Goal: Navigation & Orientation: Find specific page/section

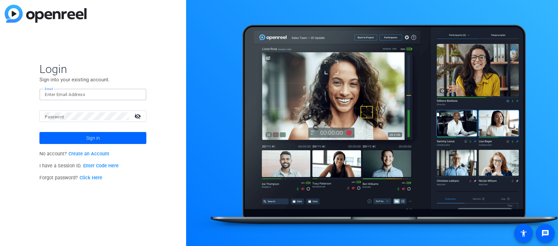
click at [49, 96] on input "Email" at bounding box center [93, 95] width 96 height 8
type input "[EMAIL_ADDRESS][DOMAIN_NAME]"
click at [93, 138] on button "Sign in" at bounding box center [92, 138] width 107 height 12
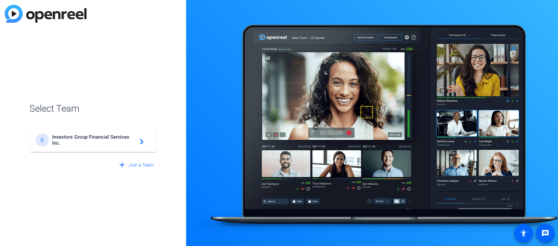
click at [75, 141] on span "Investors Group Financial Services Inc." at bounding box center [93, 140] width 83 height 12
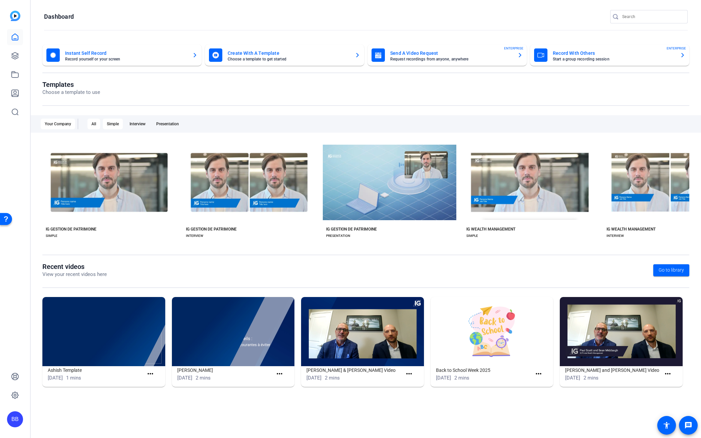
click at [113, 123] on div "Simple" at bounding box center [113, 124] width 20 height 11
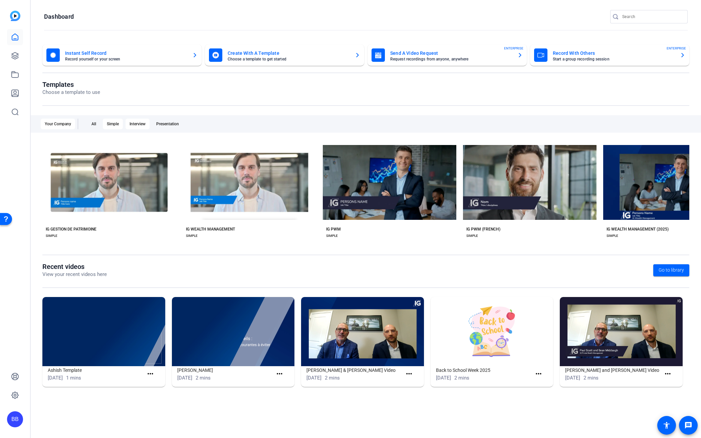
click at [140, 124] on div "Interview" at bounding box center [138, 124] width 24 height 11
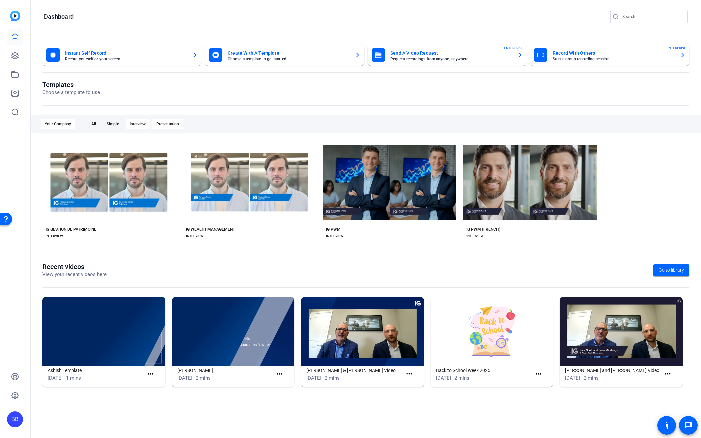
click at [164, 124] on div "Presentation" at bounding box center [167, 124] width 31 height 11
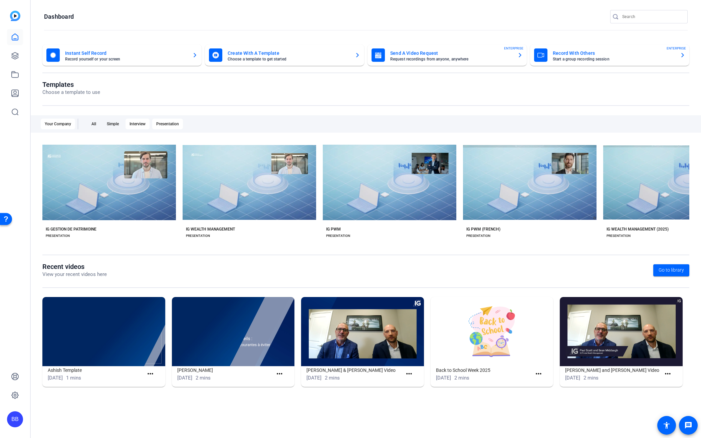
click at [142, 122] on div "Interview" at bounding box center [138, 124] width 24 height 11
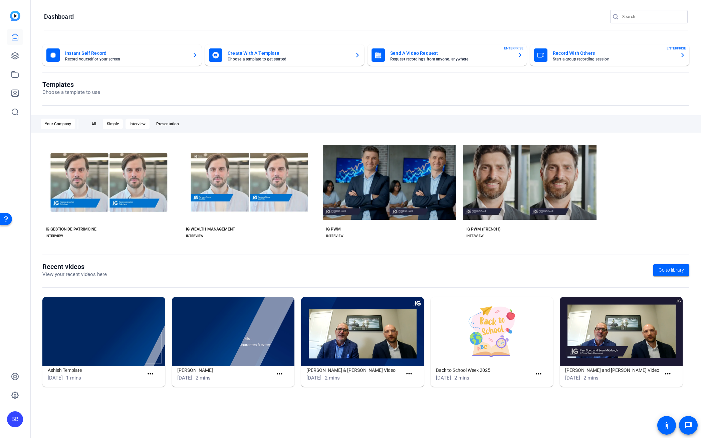
click at [110, 124] on div "Simple" at bounding box center [113, 124] width 20 height 11
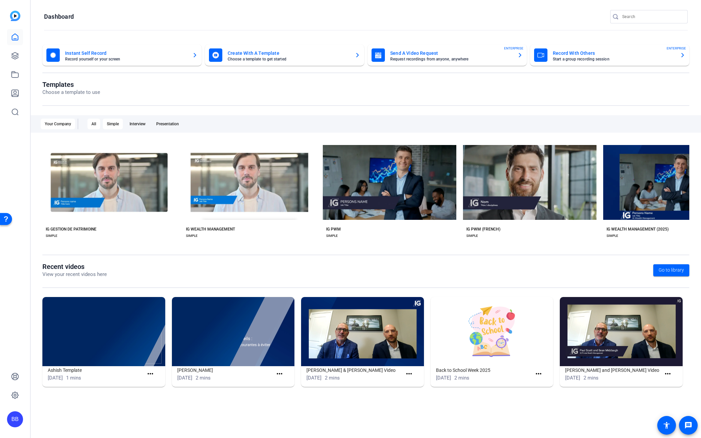
click at [91, 122] on div "All" at bounding box center [93, 124] width 13 height 11
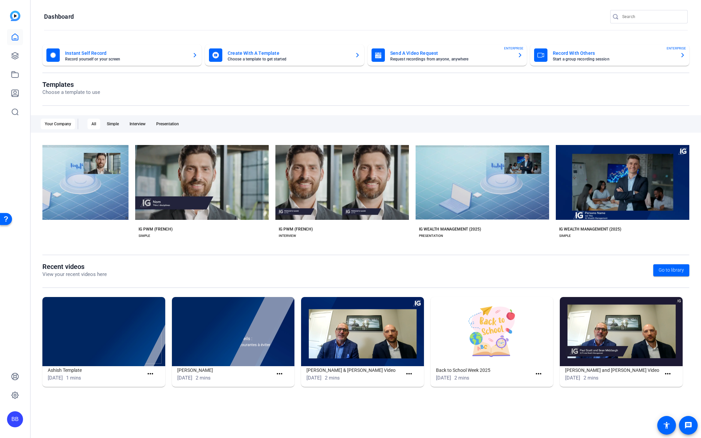
scroll to position [0, 1313]
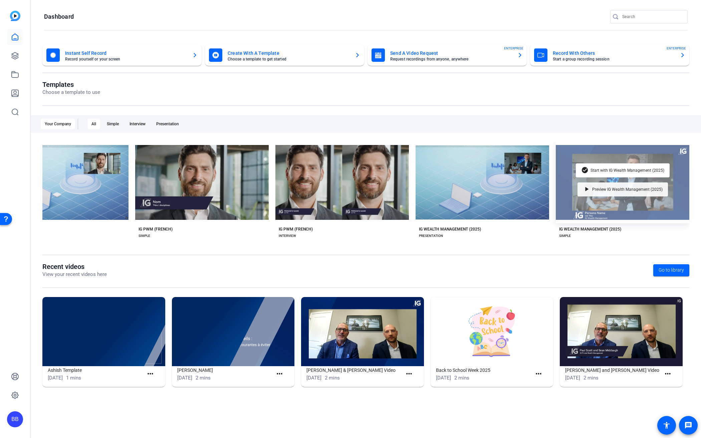
click at [311, 189] on span "Preview IG Wealth Management (2025)" at bounding box center [627, 189] width 70 height 4
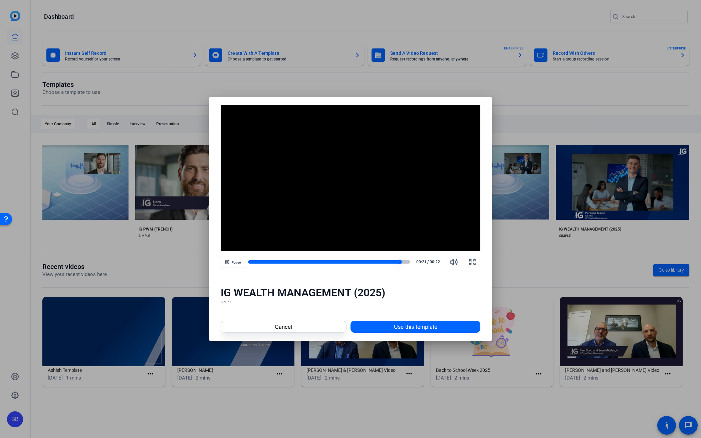
drag, startPoint x: 361, startPoint y: 261, endPoint x: 321, endPoint y: 262, distance: 40.1
click at [311, 262] on div at bounding box center [324, 261] width 152 height 3
click at [235, 262] on span "Pause" at bounding box center [236, 262] width 9 height 4
drag, startPoint x: 372, startPoint y: 260, endPoint x: 384, endPoint y: 261, distance: 11.7
click at [311, 261] on div at bounding box center [329, 261] width 163 height 3
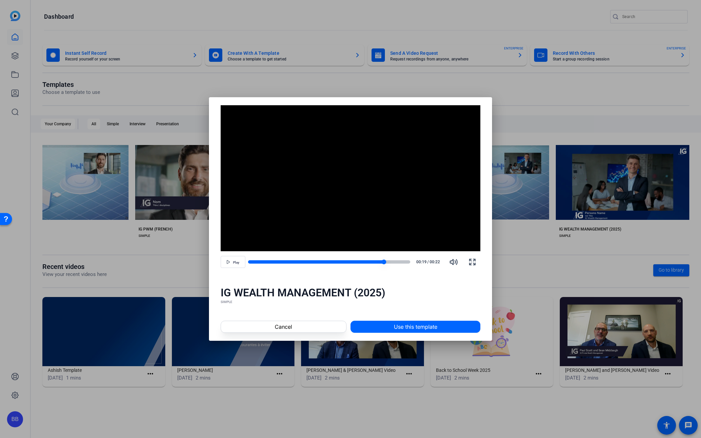
click at [311, 261] on div at bounding box center [329, 261] width 163 height 3
drag, startPoint x: 406, startPoint y: 261, endPoint x: 391, endPoint y: 262, distance: 15.0
click at [311, 262] on div at bounding box center [329, 261] width 163 height 5
drag, startPoint x: 390, startPoint y: 261, endPoint x: 351, endPoint y: 261, distance: 39.1
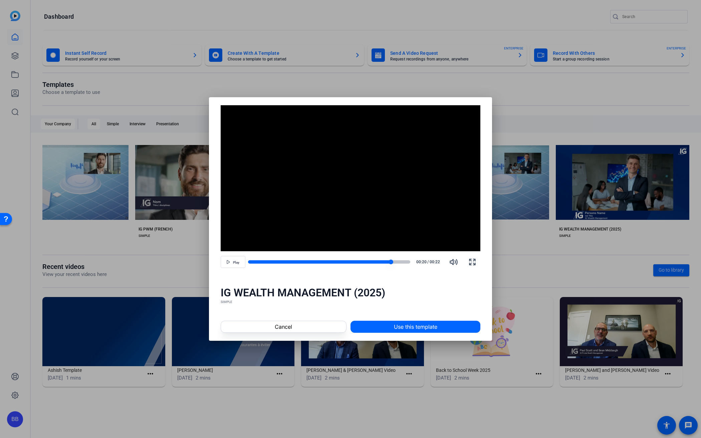
click at [311, 261] on div at bounding box center [329, 261] width 163 height 5
click at [311, 261] on div at bounding box center [299, 261] width 103 height 3
click at [301, 261] on div at bounding box center [290, 261] width 84 height 3
click at [284, 261] on div at bounding box center [274, 261] width 53 height 3
click at [268, 261] on div at bounding box center [266, 261] width 36 height 3
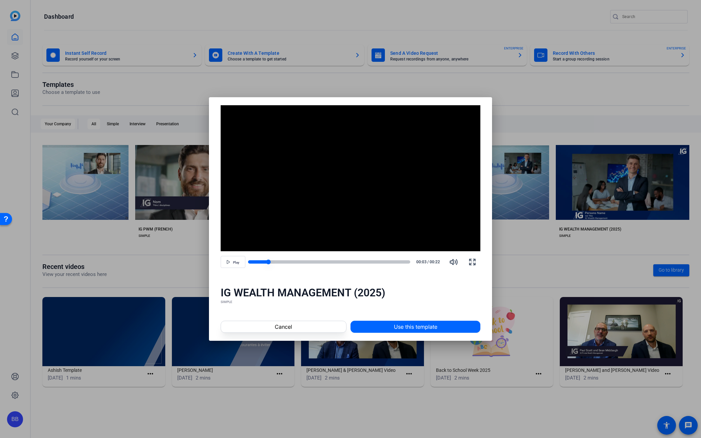
click at [255, 263] on div at bounding box center [258, 261] width 20 height 3
click at [250, 261] on div at bounding box center [251, 261] width 7 height 3
click at [287, 326] on span "Cancel" at bounding box center [283, 327] width 17 height 8
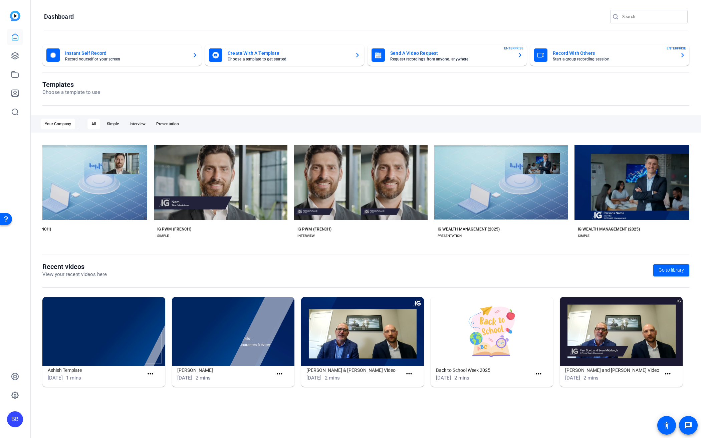
scroll to position [0, 1289]
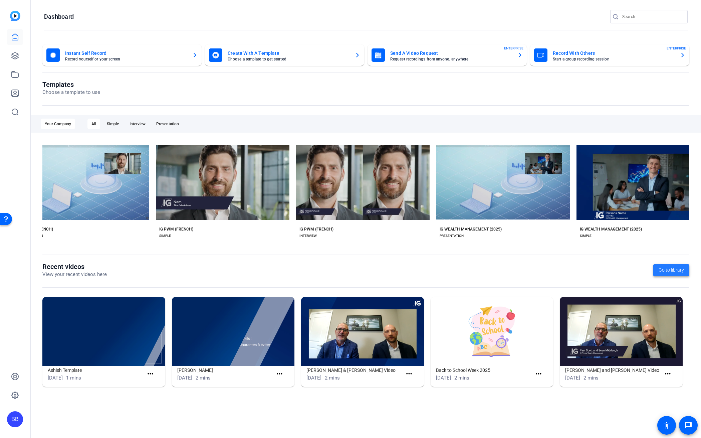
click at [311, 267] on span "Go to library" at bounding box center [671, 269] width 25 height 7
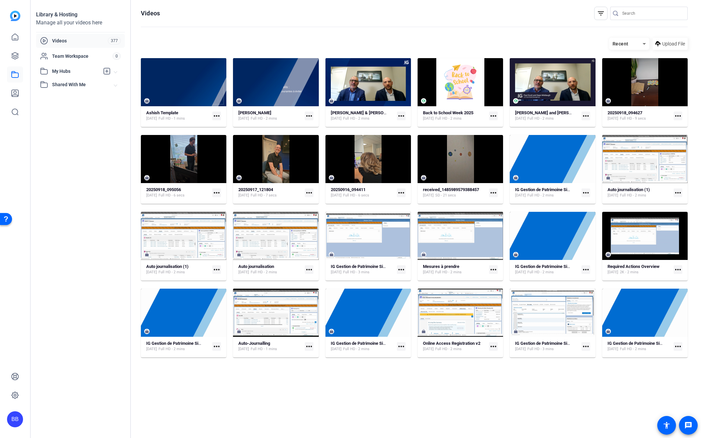
click at [65, 40] on span "Videos" at bounding box center [80, 40] width 56 height 7
click at [64, 70] on span "My Hubs" at bounding box center [75, 71] width 47 height 7
click at [15, 58] on icon at bounding box center [15, 56] width 8 height 8
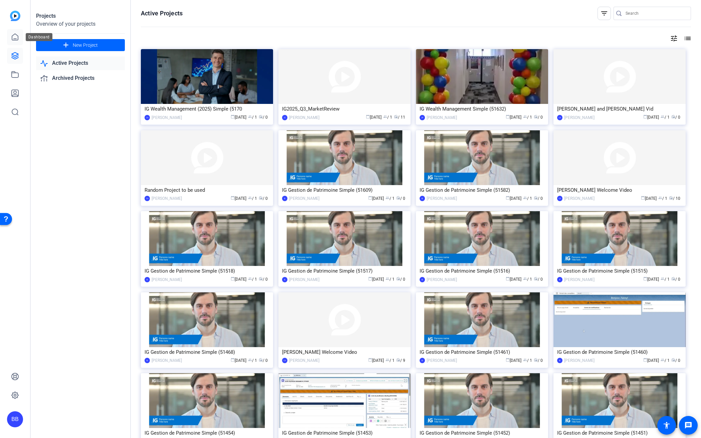
click at [14, 38] on icon at bounding box center [15, 37] width 8 height 8
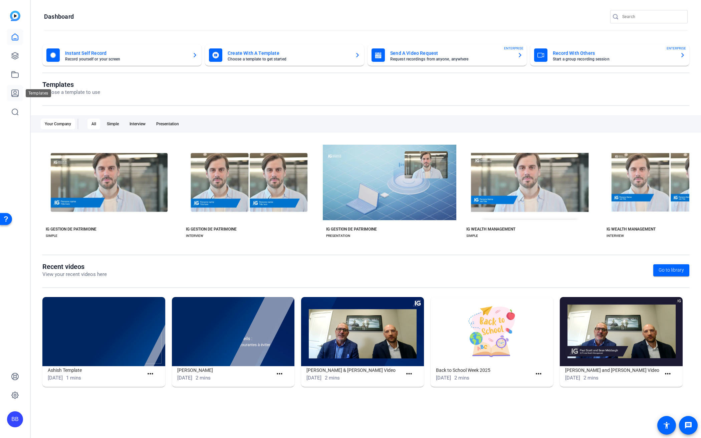
click at [16, 94] on icon at bounding box center [15, 93] width 8 height 8
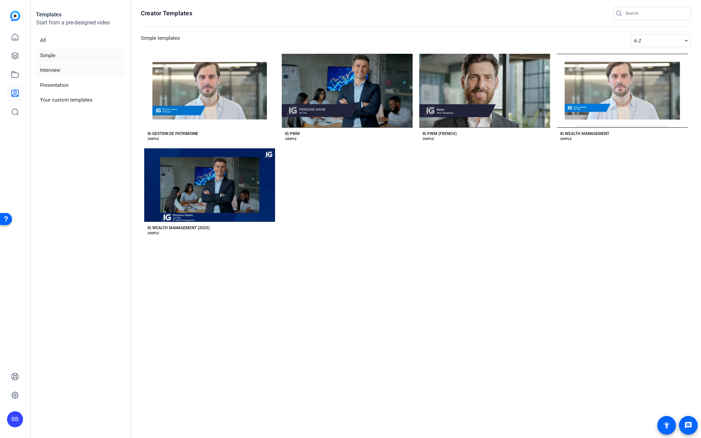
click at [50, 70] on li "Interview" at bounding box center [80, 70] width 89 height 14
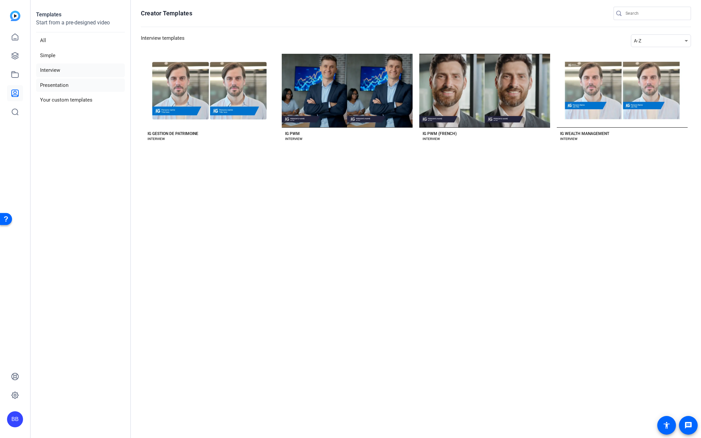
click at [48, 84] on li "Presentation" at bounding box center [80, 85] width 89 height 14
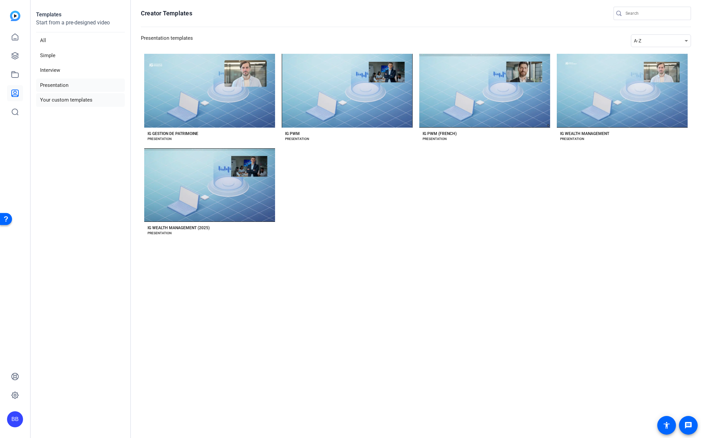
click at [50, 100] on li "Your custom templates" at bounding box center [80, 100] width 89 height 14
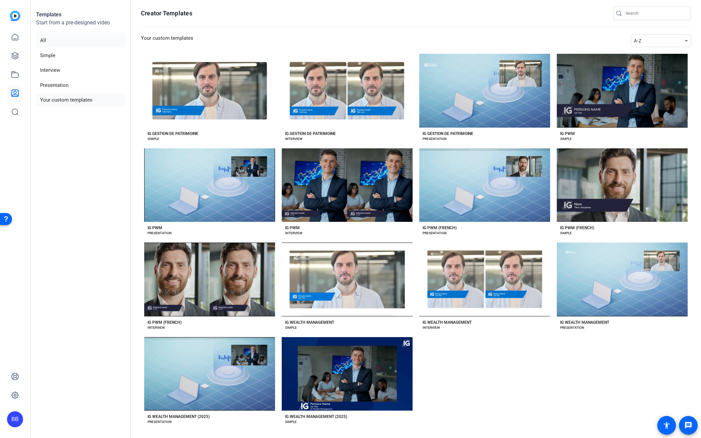
click at [40, 37] on li "All" at bounding box center [80, 41] width 89 height 14
click at [15, 349] on icon at bounding box center [15, 395] width 2 height 2
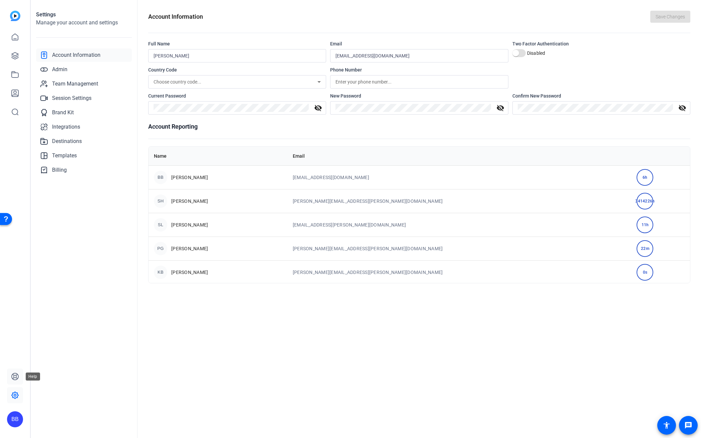
click at [15, 349] on icon at bounding box center [15, 376] width 8 height 8
